Goal: Task Accomplishment & Management: Manage account settings

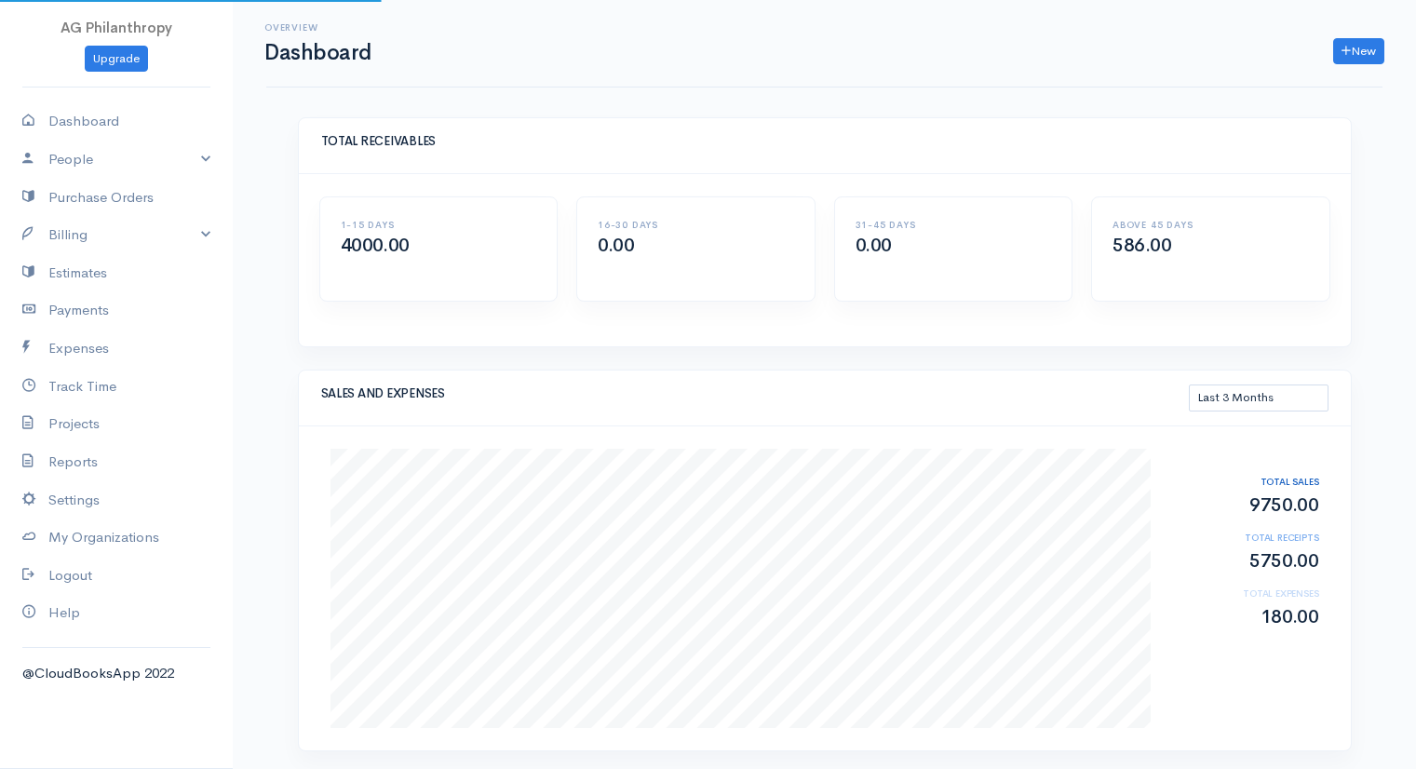
select select "90"
click at [110, 504] on link "Settings" at bounding box center [116, 500] width 233 height 38
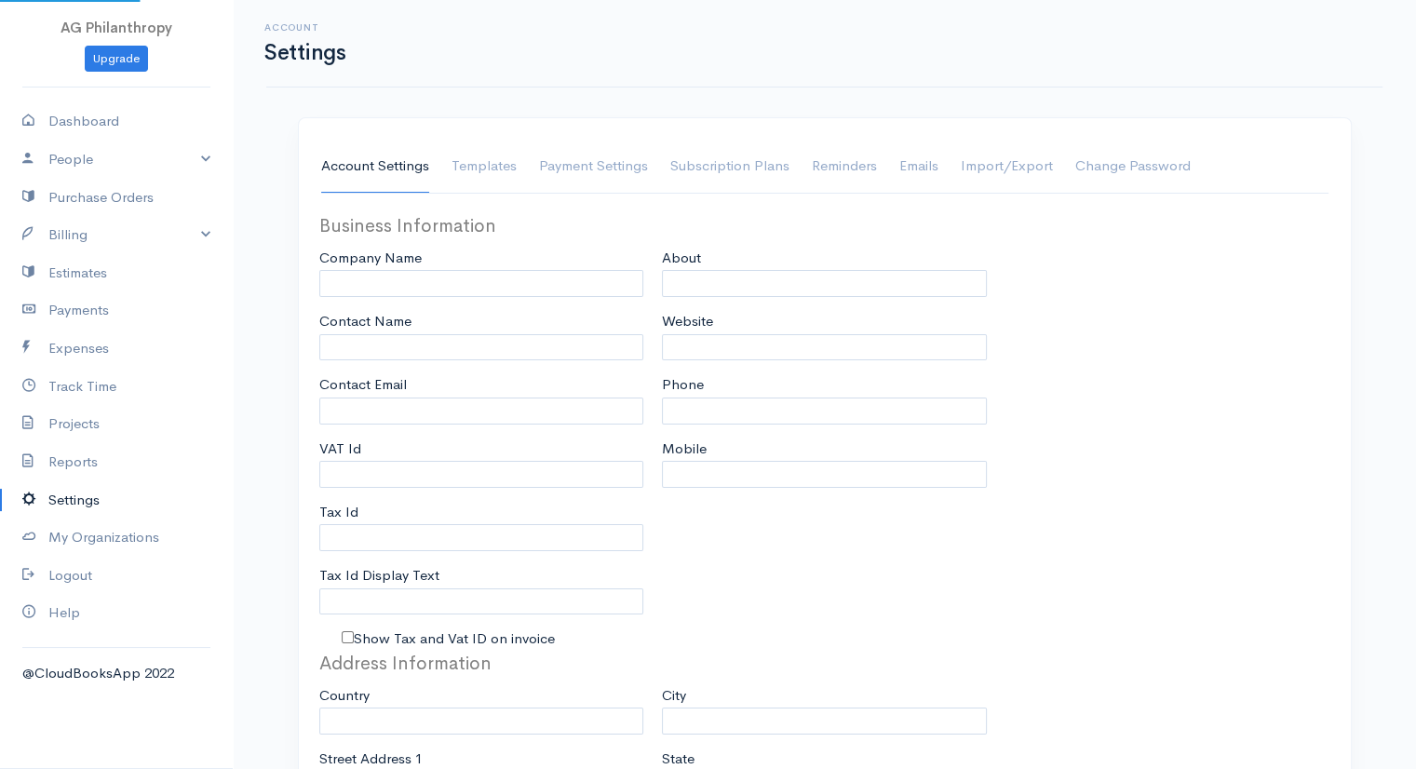
type input "AG Philanthropy"
type input "[PERSON_NAME]"
type input "[PERSON_NAME][EMAIL_ADDRESS][DOMAIN_NAME]"
type input "Tax Id"
select select
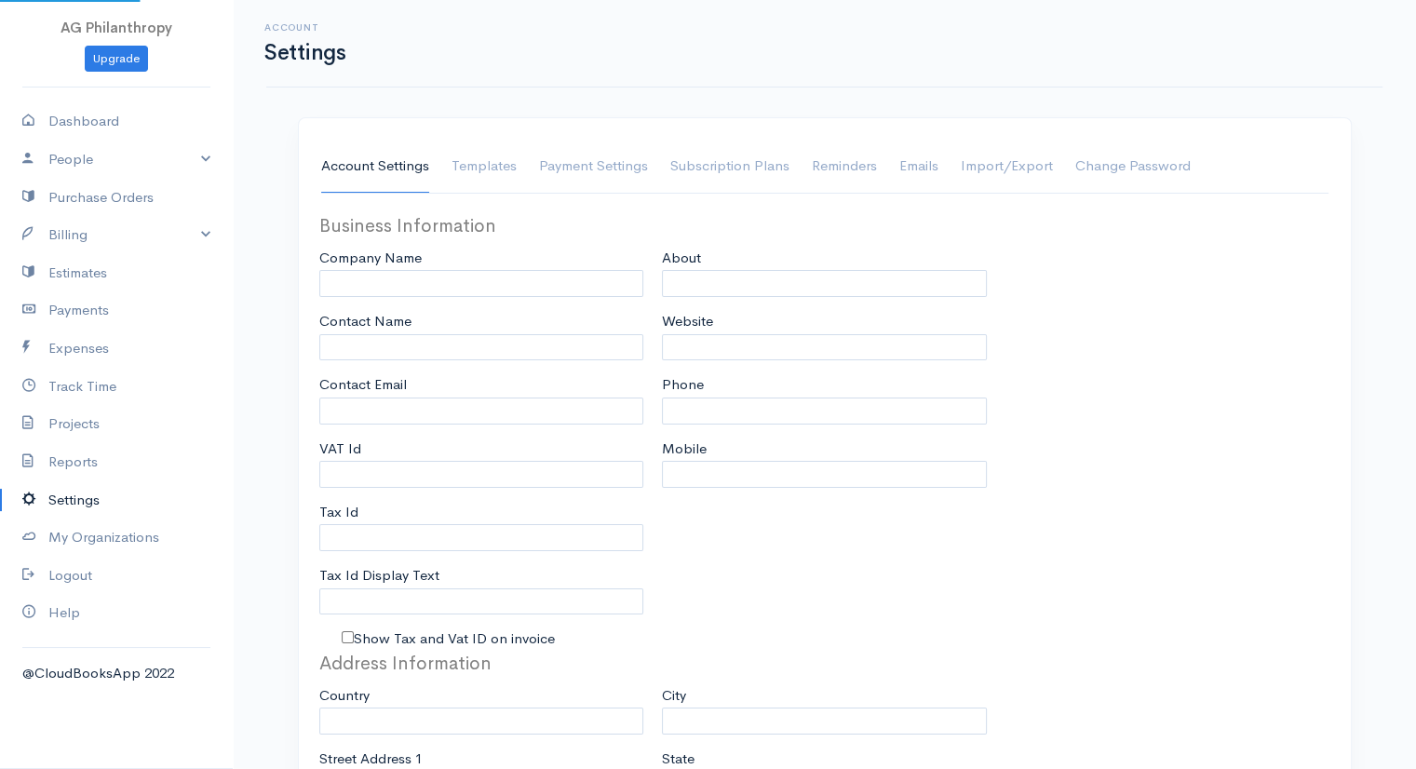
type input "[US_STATE][GEOGRAPHIC_DATA]"
select select
type input "INVOICE"
type input "1"
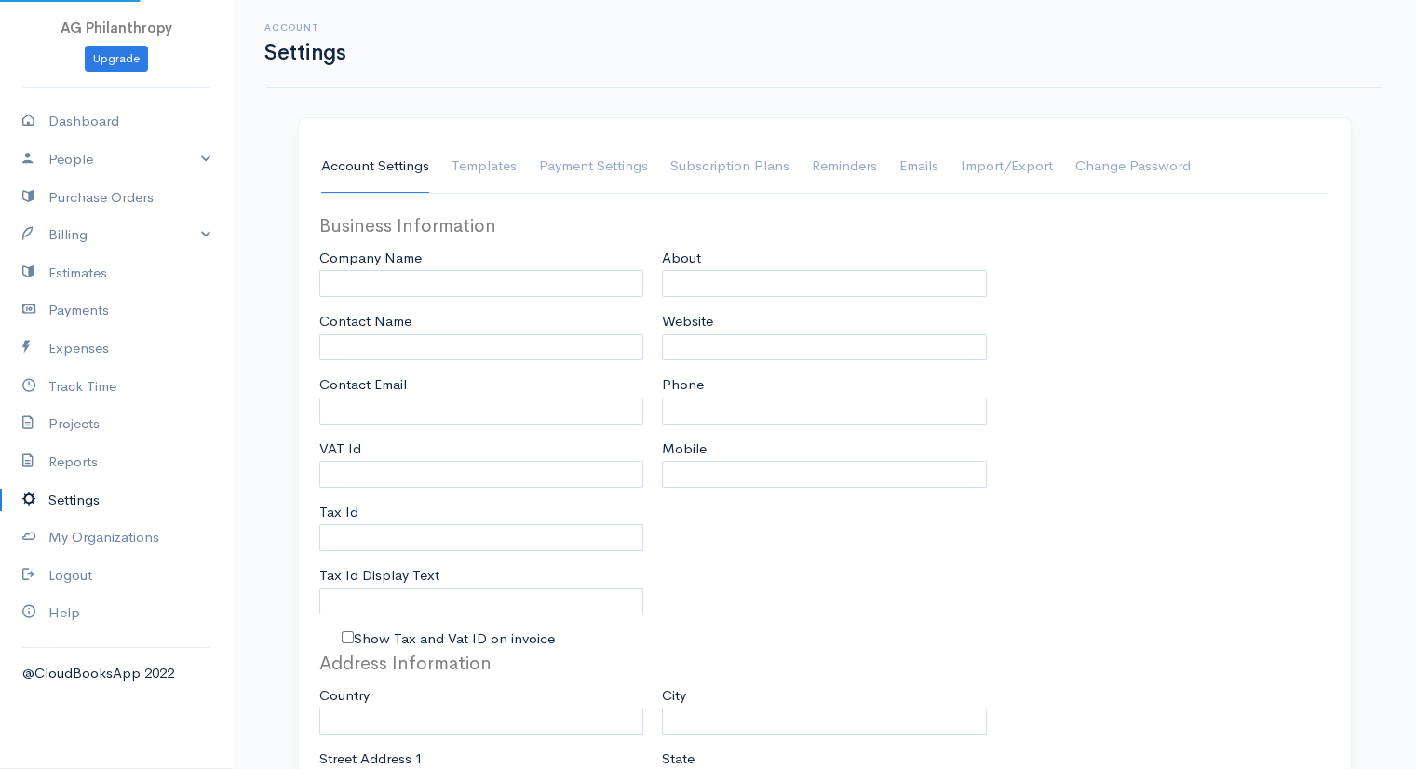
select select "3"
checkbox input "true"
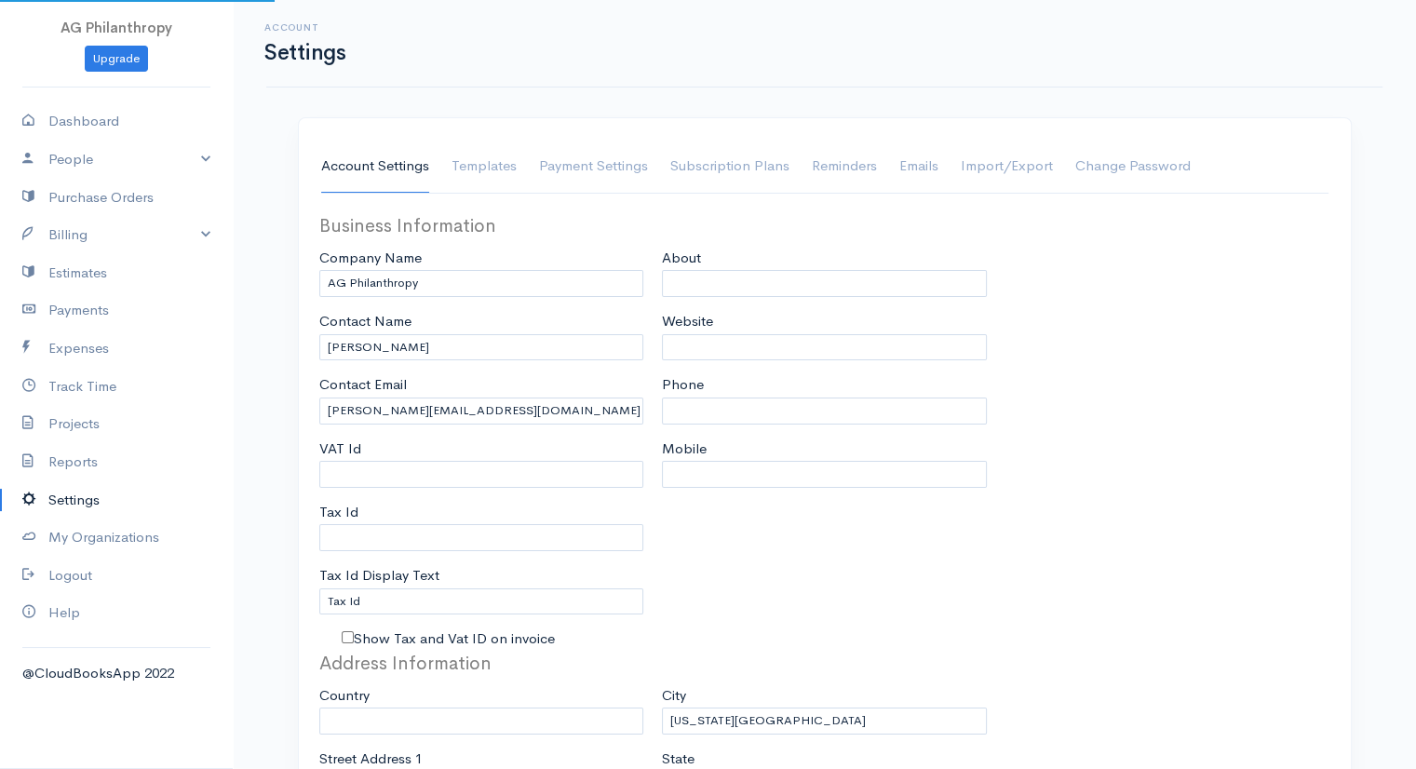
select select "[GEOGRAPHIC_DATA]"
select select "USD"
click at [733, 161] on link "Subscription Plans" at bounding box center [729, 167] width 119 height 52
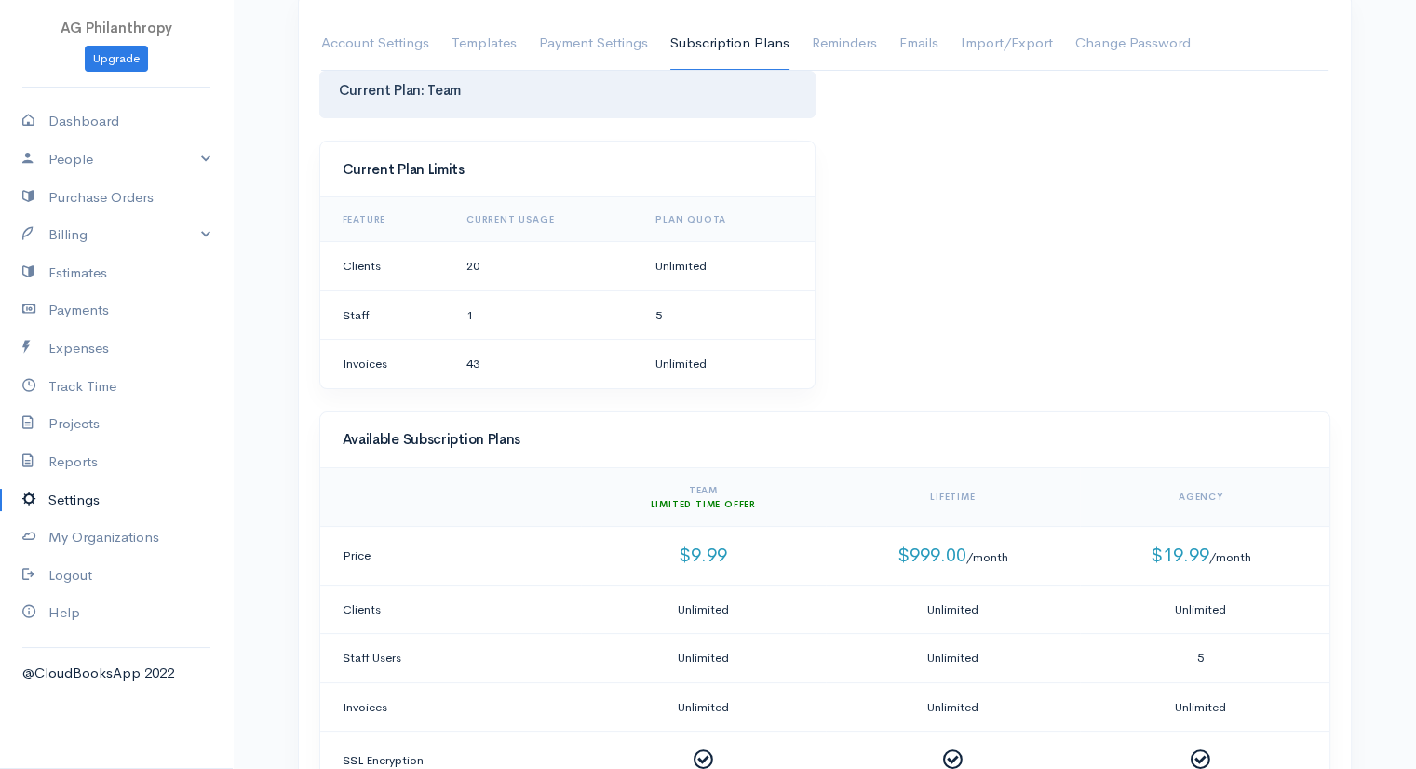
scroll to position [120, 0]
click at [145, 123] on link "Dashboard" at bounding box center [116, 121] width 233 height 38
select select "90"
